Goal: Check status: Check status

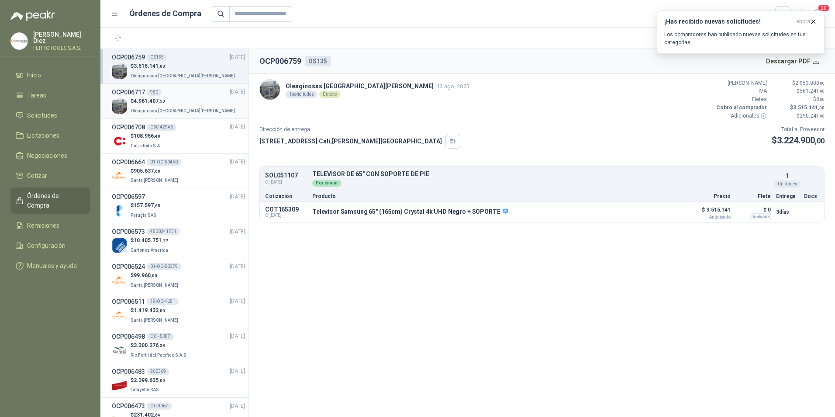
click at [184, 104] on p "$ 4.961.407 ,50" at bounding box center [184, 101] width 106 height 8
click at [186, 142] on div "$ 108.956 ,40 Calzatodo S.A." at bounding box center [178, 141] width 133 height 18
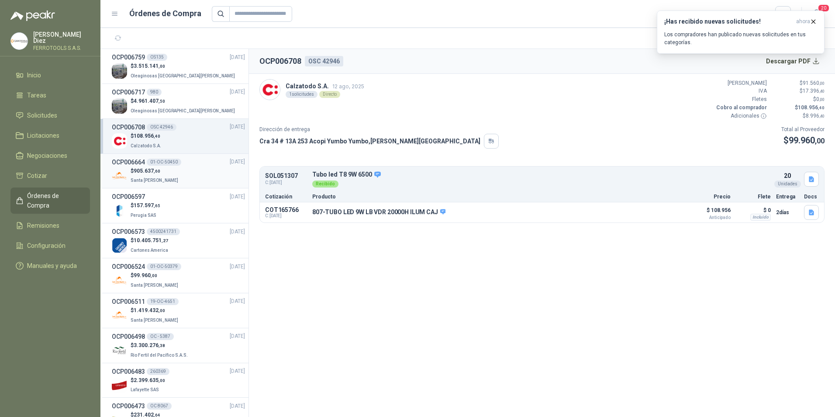
click at [187, 163] on div "OCP006664 01-OC-50450 [DATE]" at bounding box center [178, 162] width 133 height 10
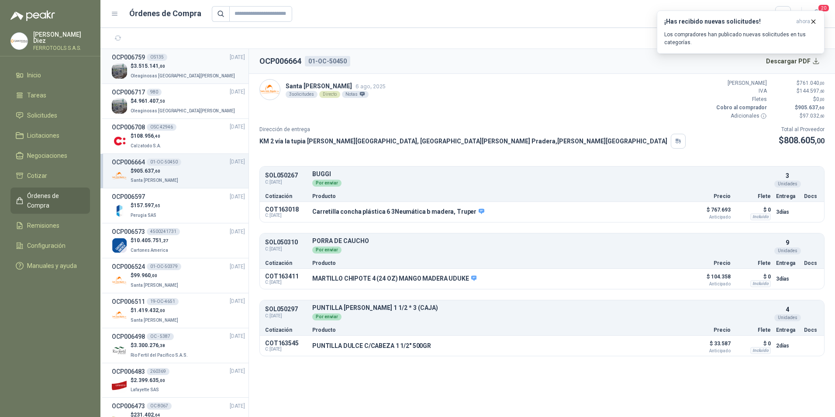
click at [183, 69] on p "$ 3.515.141 ,00" at bounding box center [184, 66] width 106 height 8
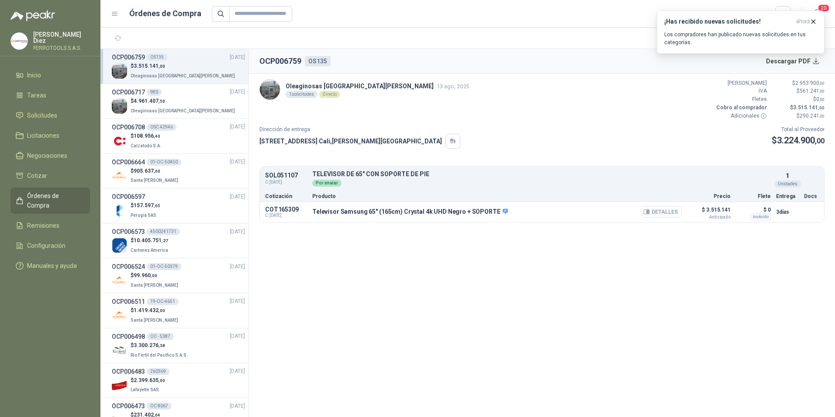
click at [665, 211] on button "Detalles" at bounding box center [661, 212] width 41 height 12
